Goal: Information Seeking & Learning: Understand process/instructions

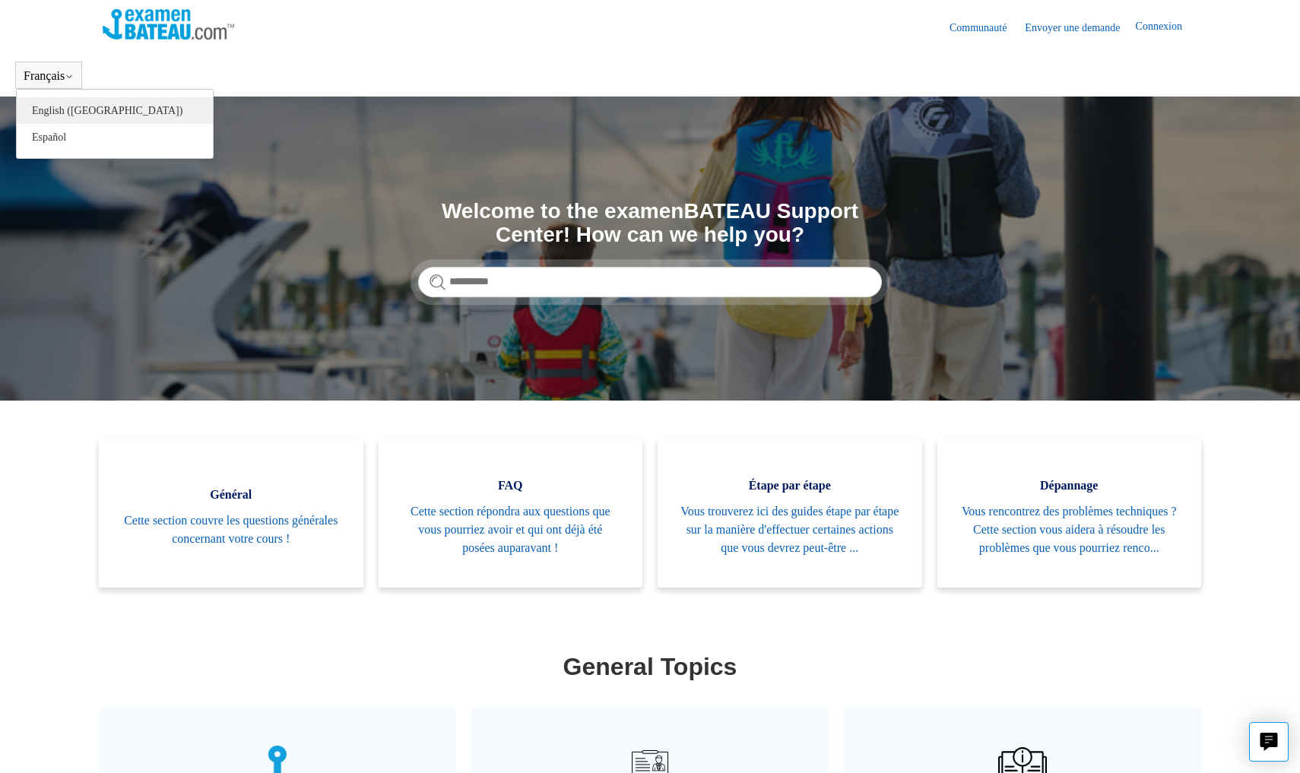
click at [55, 115] on link "English ([GEOGRAPHIC_DATA])" at bounding box center [115, 110] width 196 height 27
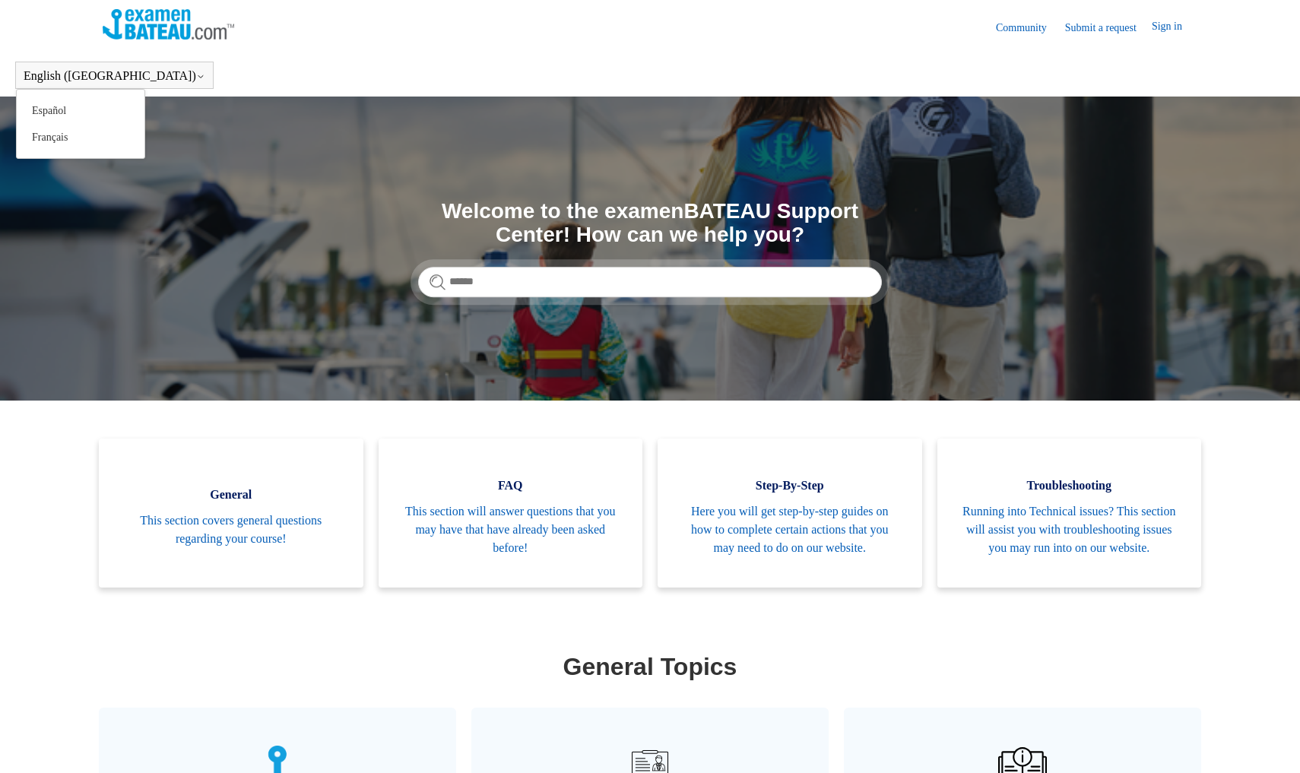
click at [61, 78] on button "English ([GEOGRAPHIC_DATA])" at bounding box center [115, 76] width 182 height 14
click at [57, 135] on link "Français" at bounding box center [81, 137] width 128 height 27
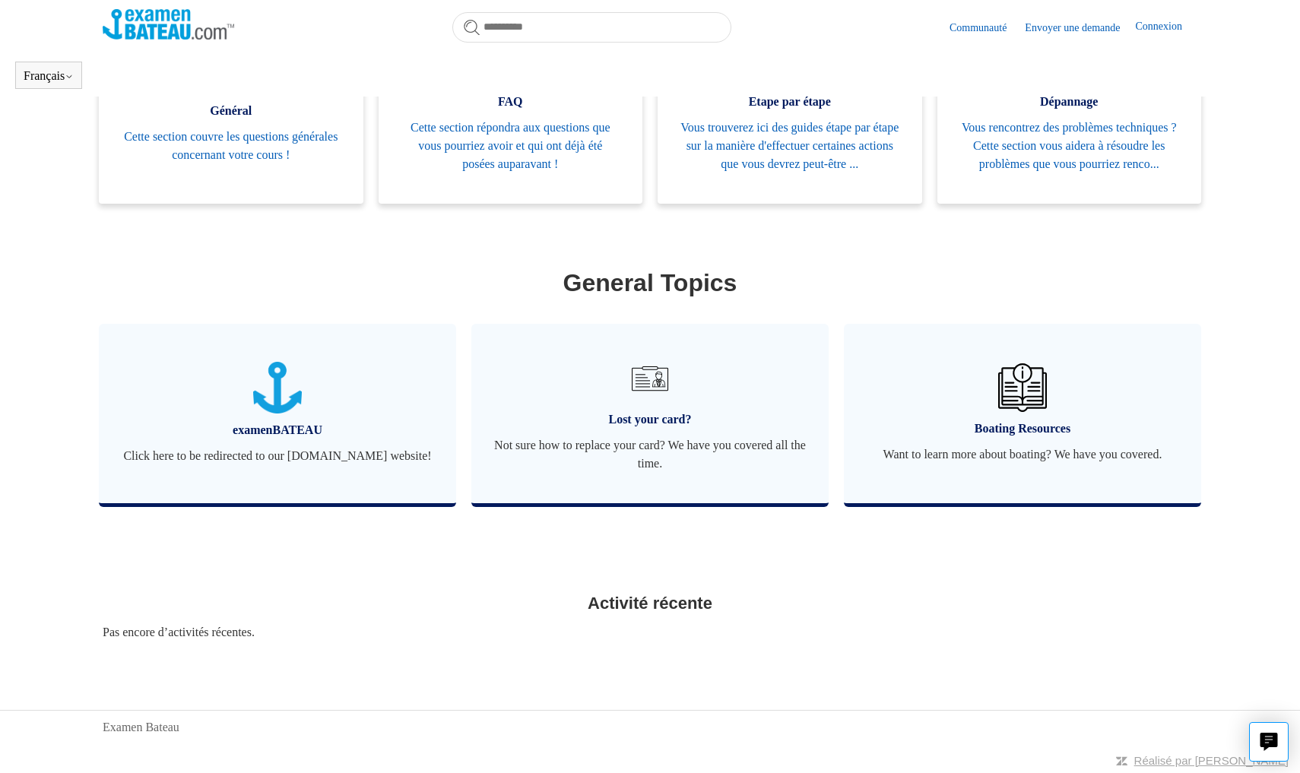
scroll to position [364, 0]
click at [651, 458] on span "Not sure how to replace your card? We have you covered all the time." at bounding box center [650, 455] width 312 height 37
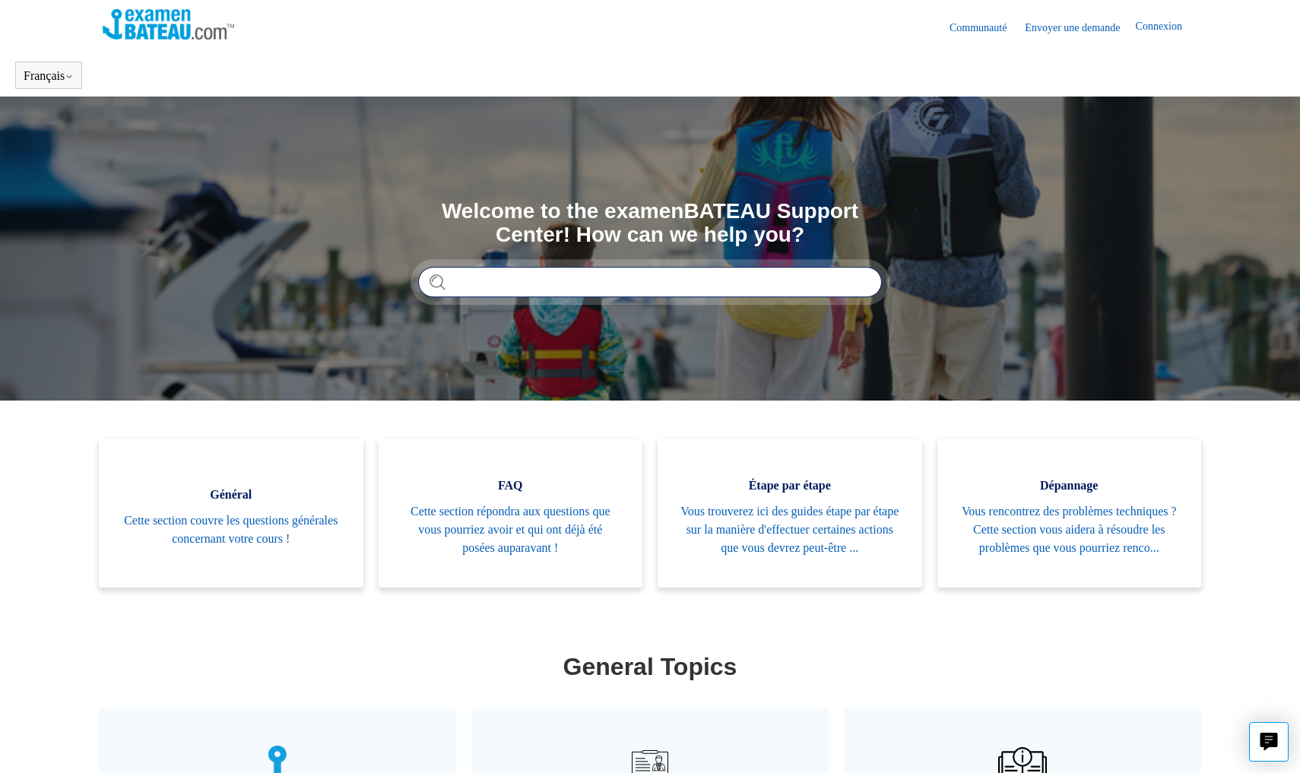
click at [532, 278] on input "Rechercher" at bounding box center [650, 282] width 464 height 30
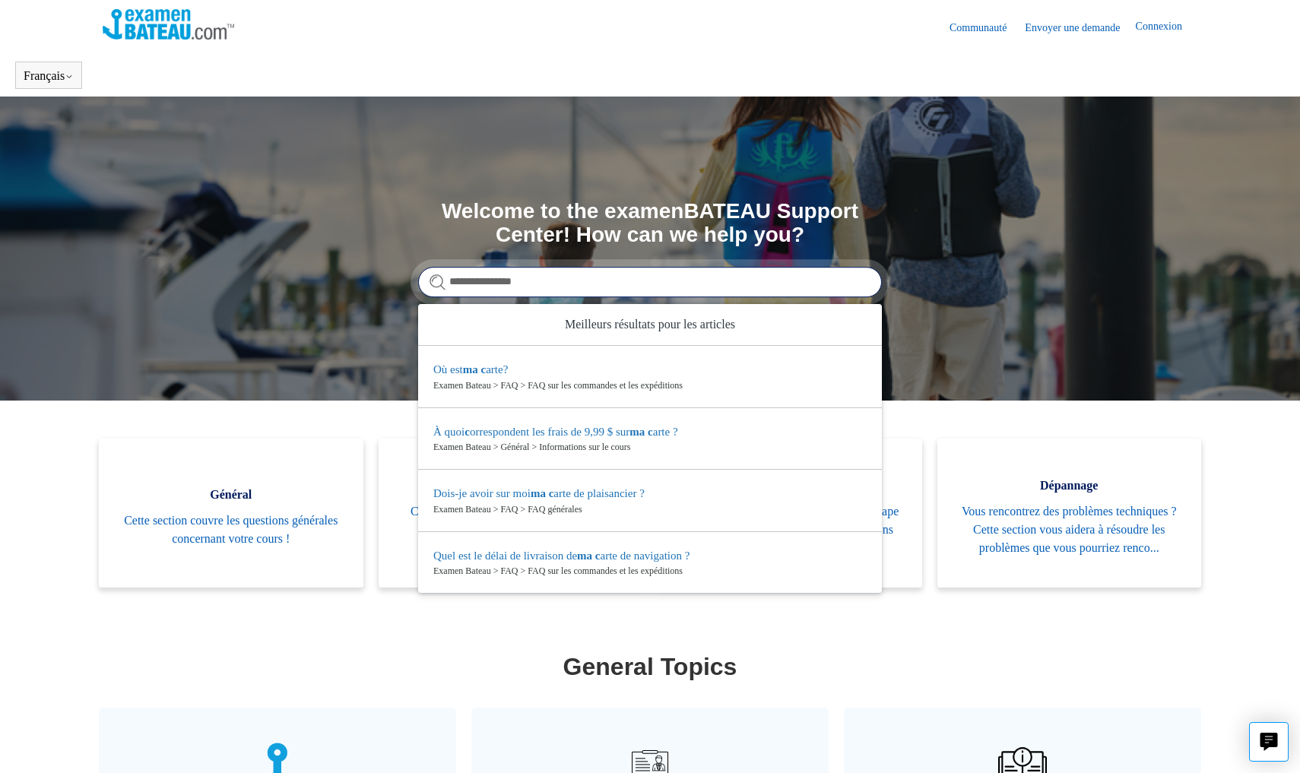
type input "**********"
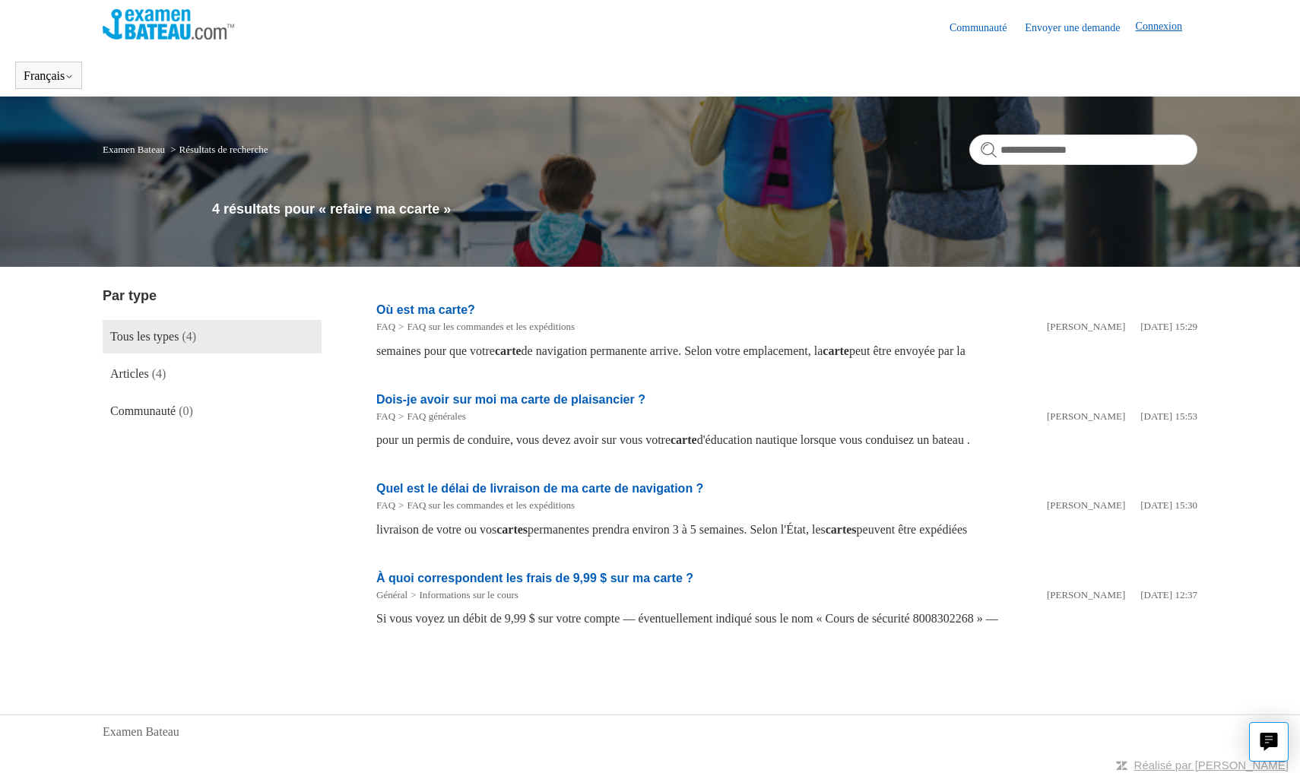
click at [1156, 29] on link "Connexion" at bounding box center [1167, 27] width 62 height 18
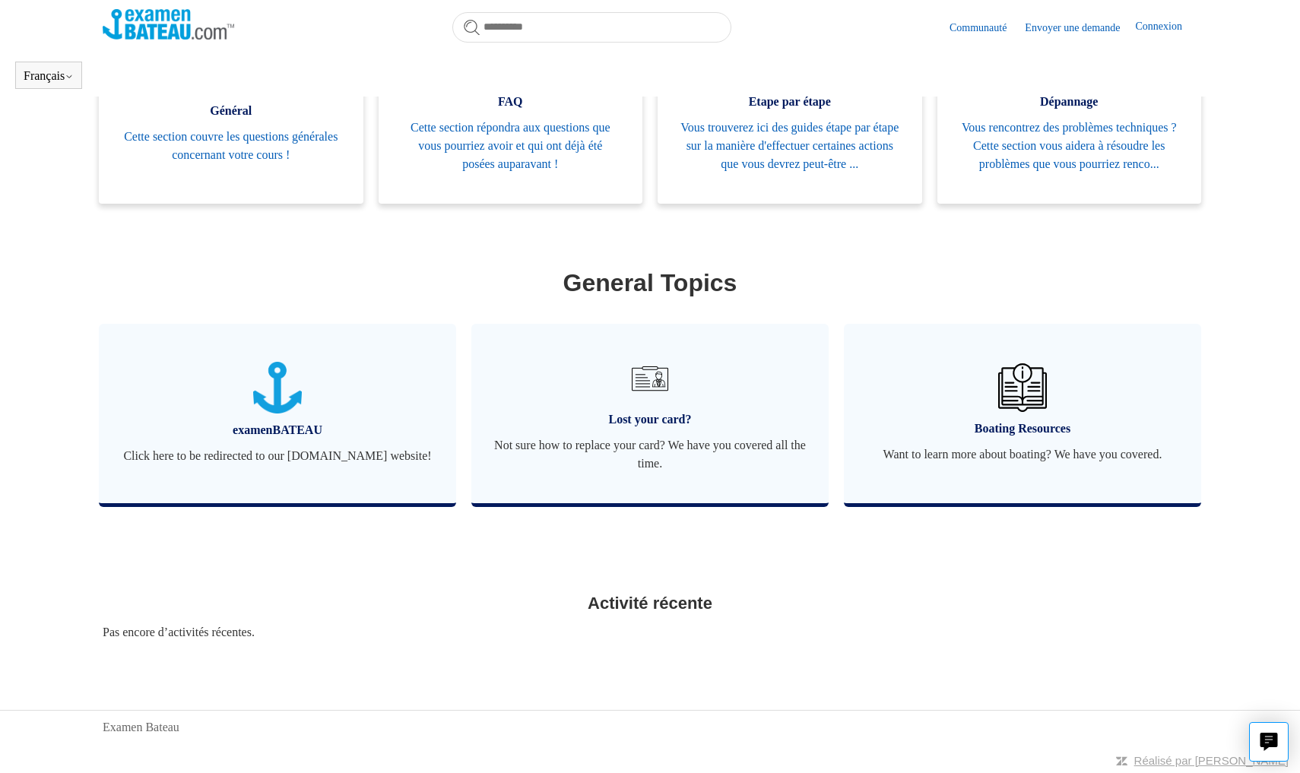
scroll to position [364, 0]
click at [661, 442] on span "Not sure how to replace your card? We have you covered all the time." at bounding box center [650, 455] width 312 height 37
click at [635, 390] on img at bounding box center [650, 378] width 53 height 53
